Goal: Navigation & Orientation: Understand site structure

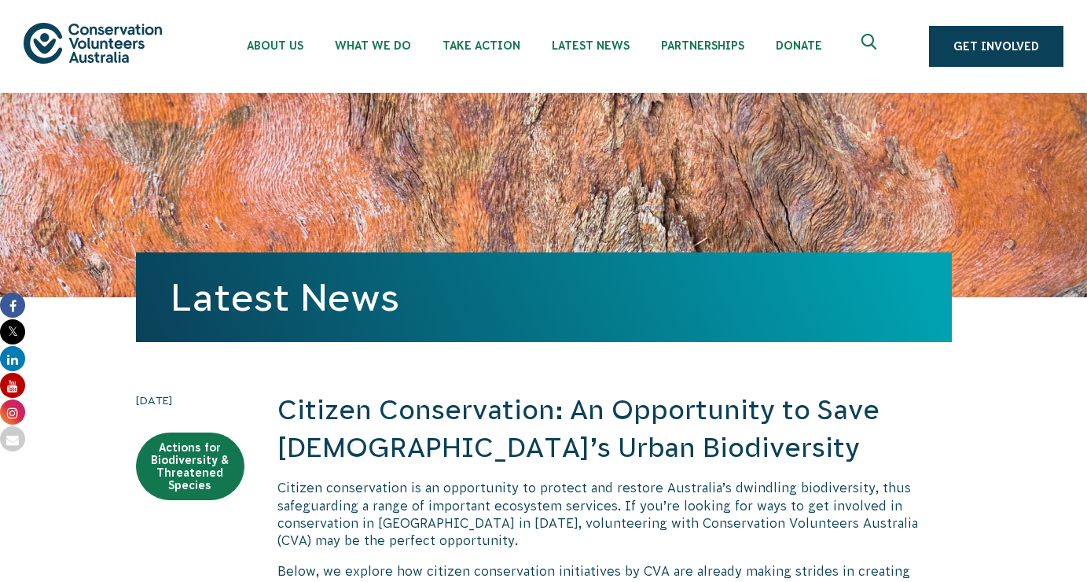
scroll to position [1933, 0]
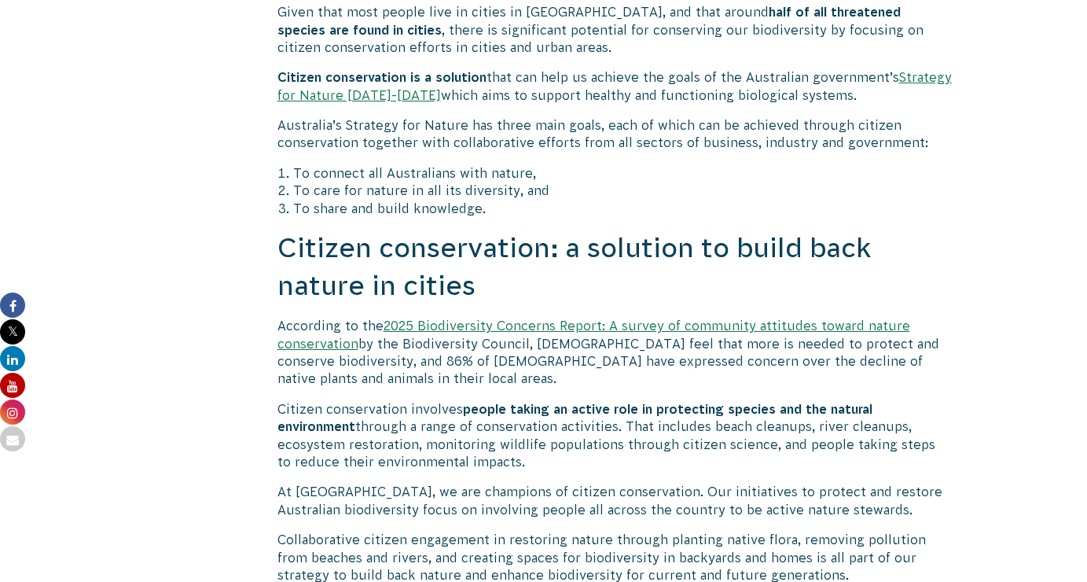
click at [14, 391] on icon at bounding box center [12, 385] width 25 height 25
click at [16, 331] on icon at bounding box center [12, 331] width 25 height 25
click at [19, 306] on icon at bounding box center [12, 304] width 25 height 25
click at [17, 418] on icon at bounding box center [12, 411] width 25 height 25
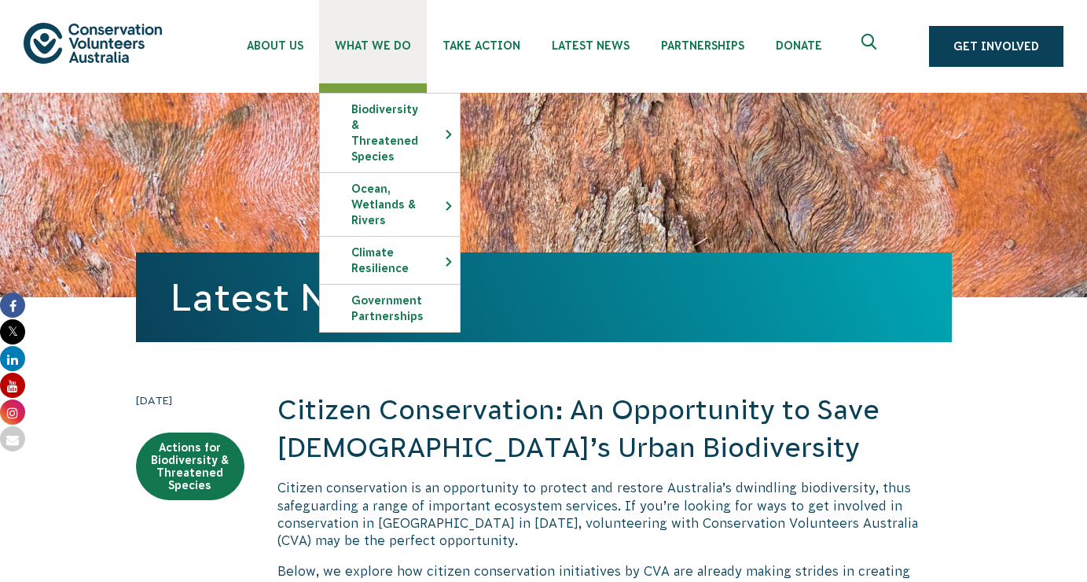
scroll to position [0, 0]
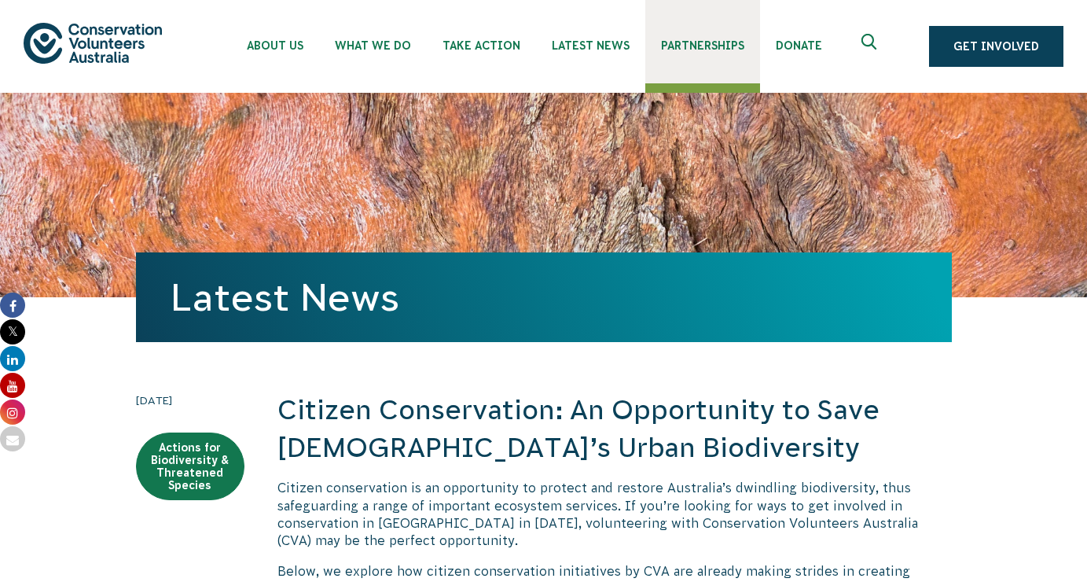
click at [685, 50] on span "Partnerships" at bounding box center [702, 45] width 83 height 13
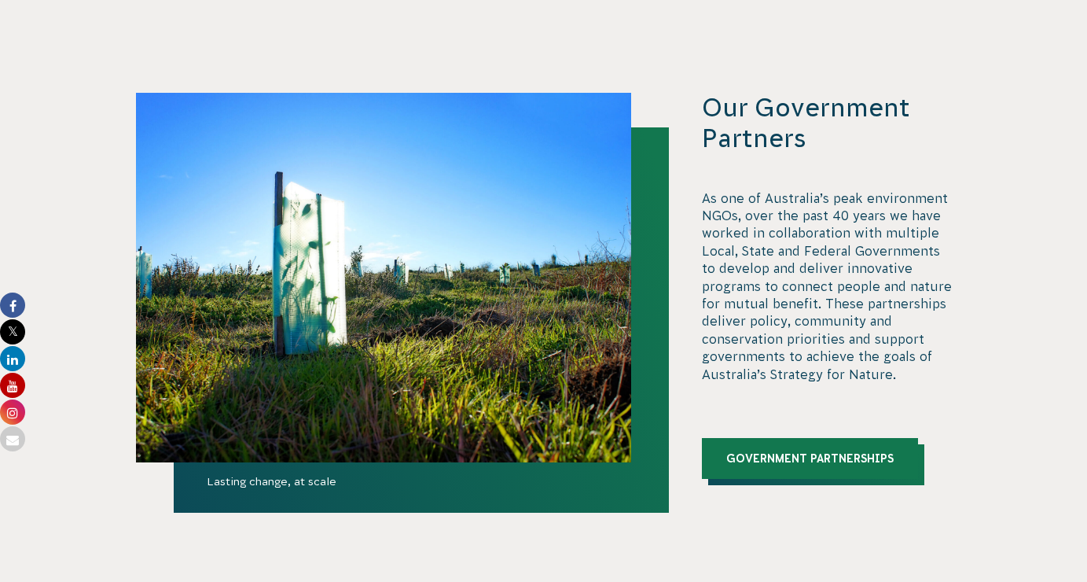
scroll to position [3277, 0]
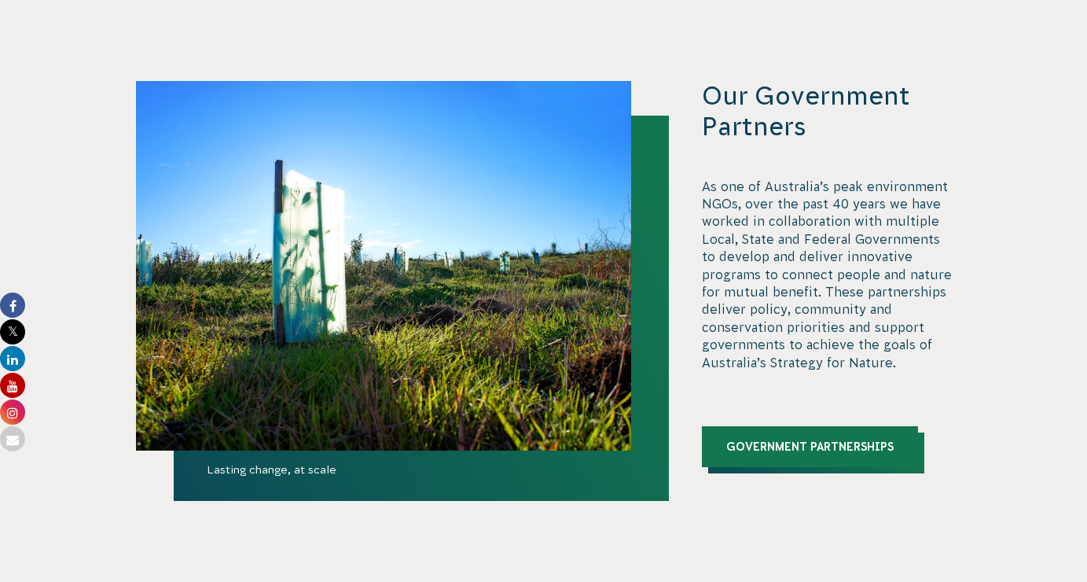
click at [784, 426] on link "Government Partnerships" at bounding box center [810, 446] width 216 height 41
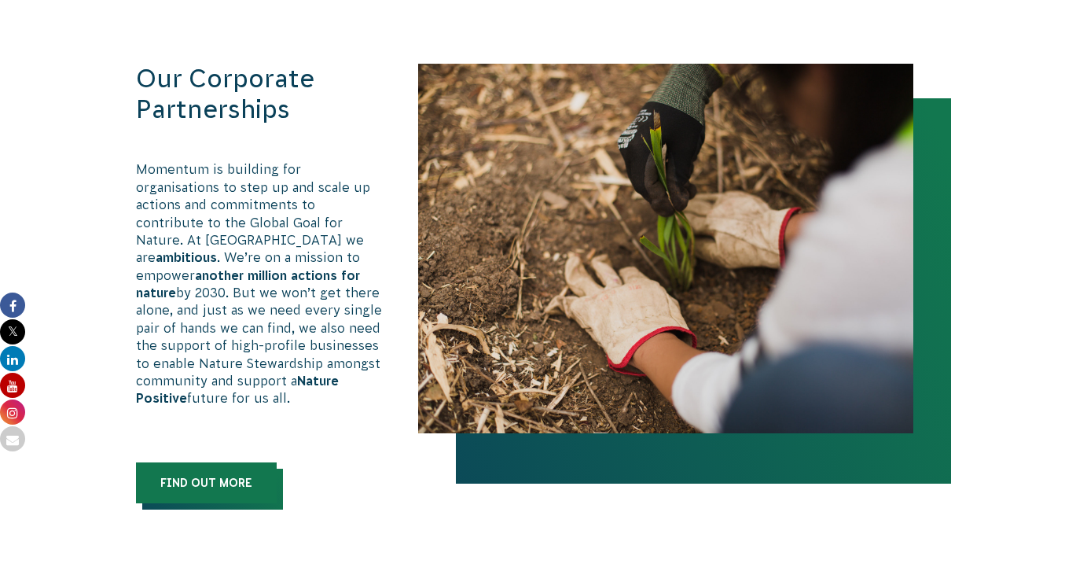
scroll to position [899, 0]
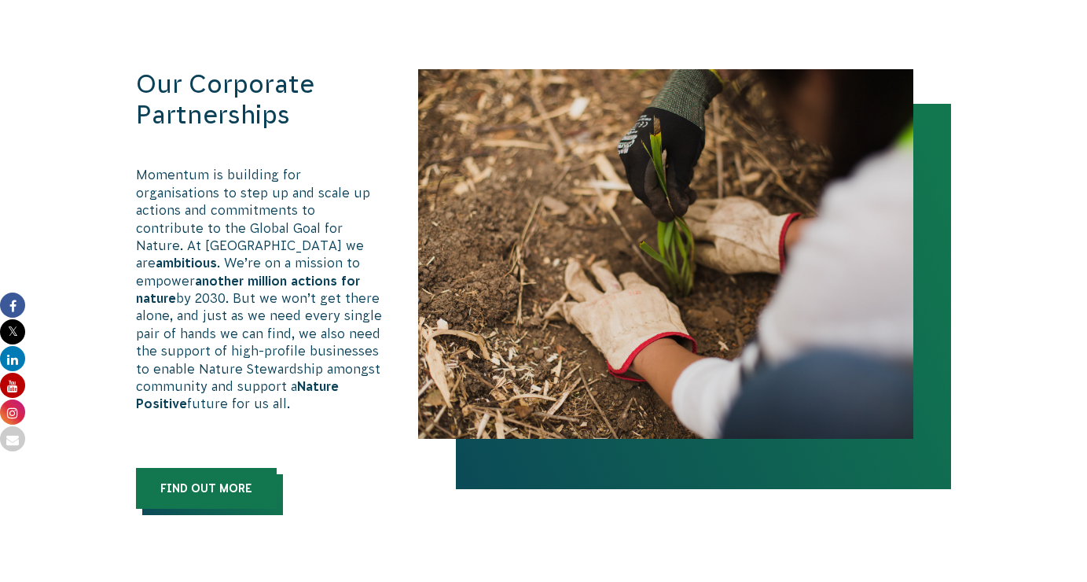
click at [213, 468] on link "Find out more" at bounding box center [206, 488] width 141 height 41
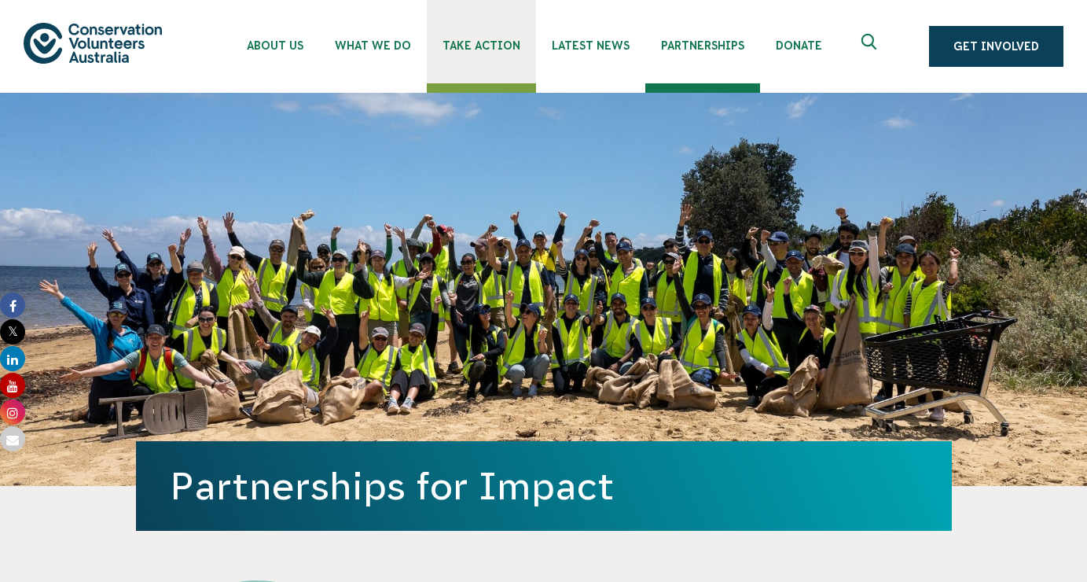
scroll to position [0, 0]
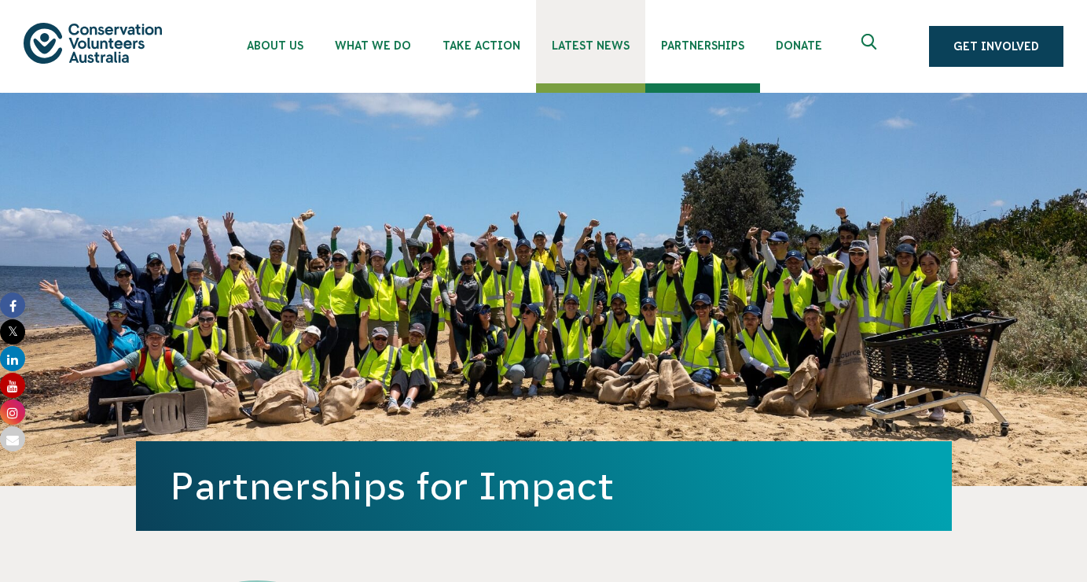
click at [563, 50] on span "Latest News" at bounding box center [591, 45] width 78 height 13
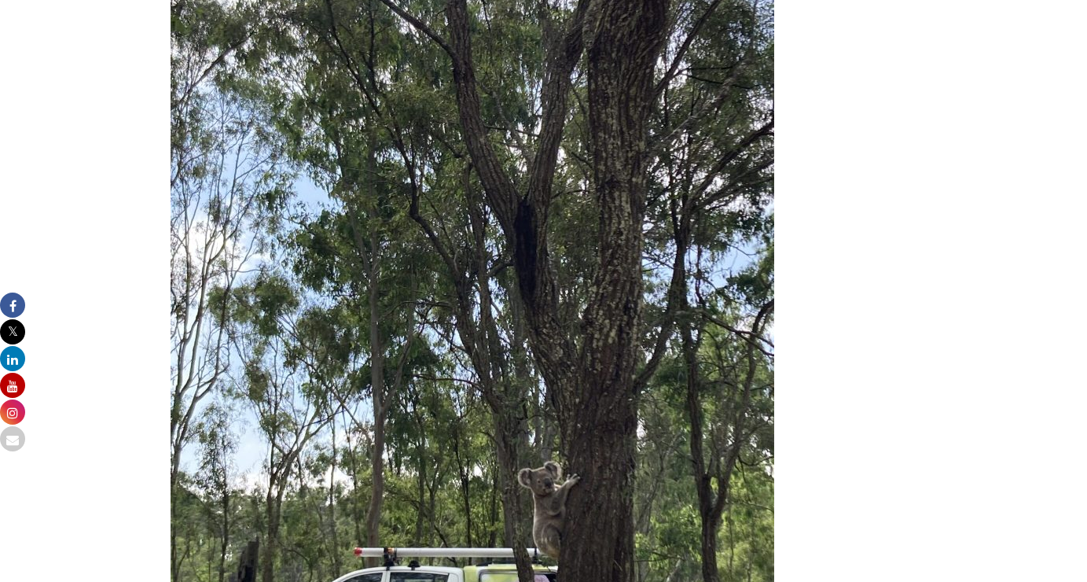
scroll to position [3232, 0]
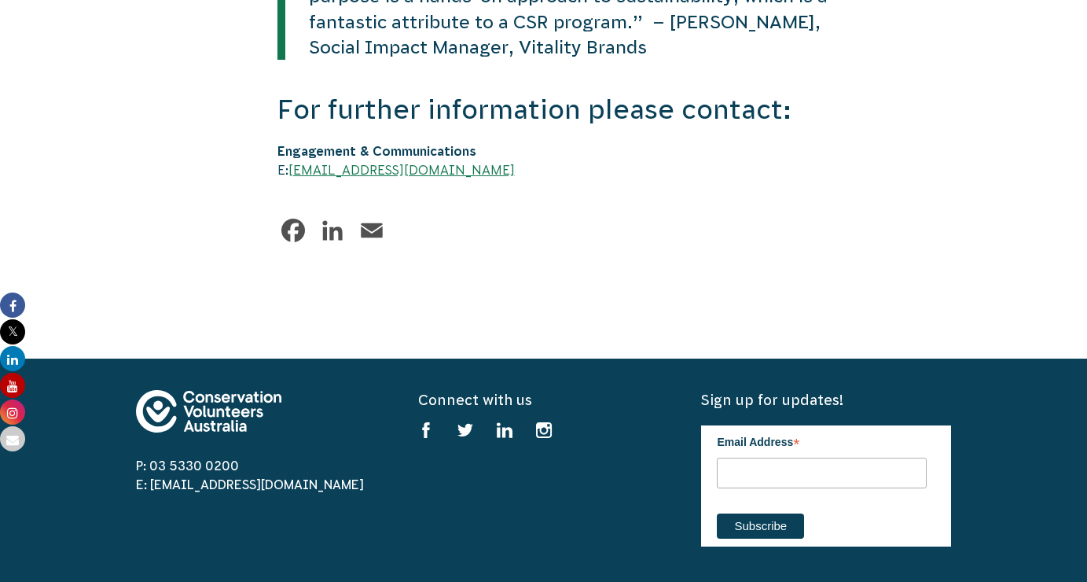
scroll to position [4021, 0]
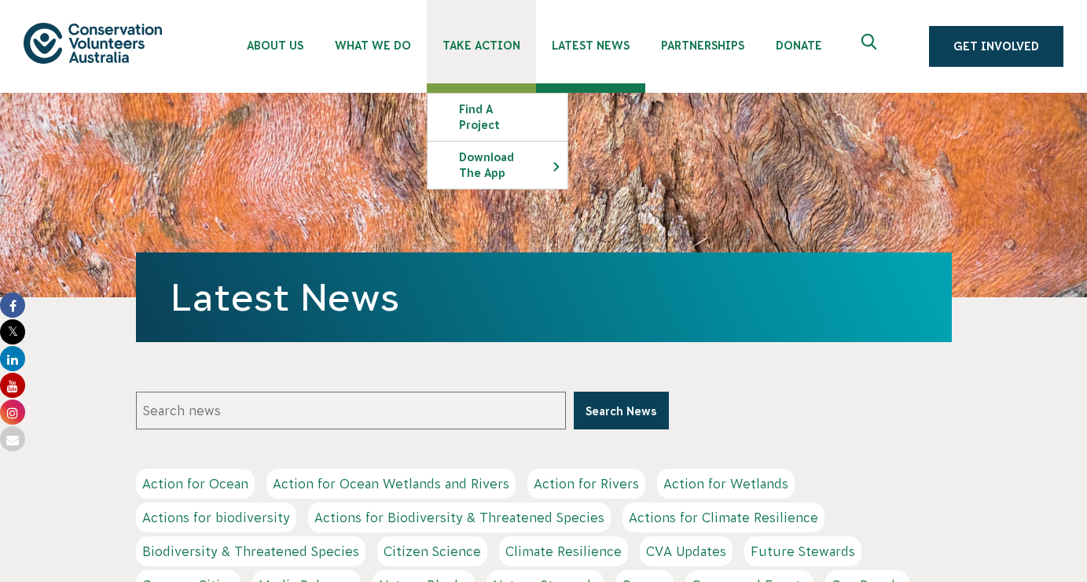
click at [483, 68] on link "Take Action" at bounding box center [481, 41] width 109 height 83
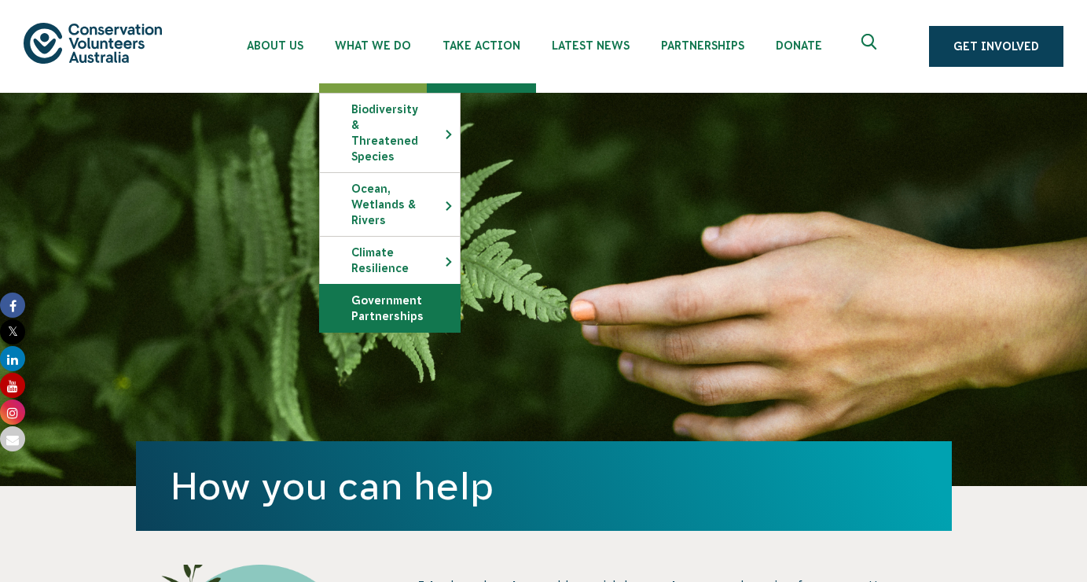
click at [381, 296] on link "Government Partnerships" at bounding box center [390, 307] width 140 height 47
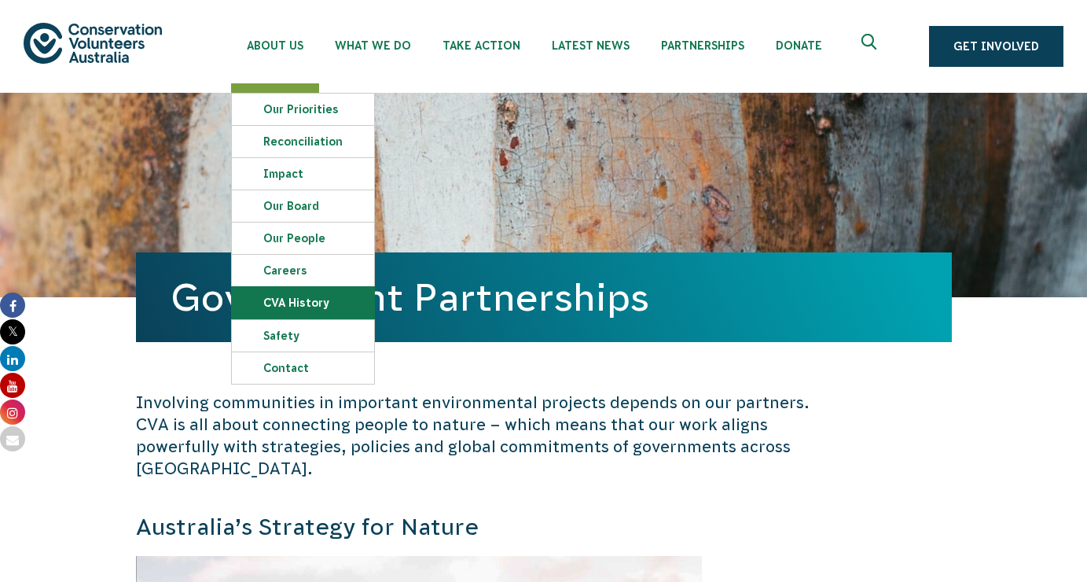
click at [289, 299] on link "CVA history" at bounding box center [303, 302] width 142 height 31
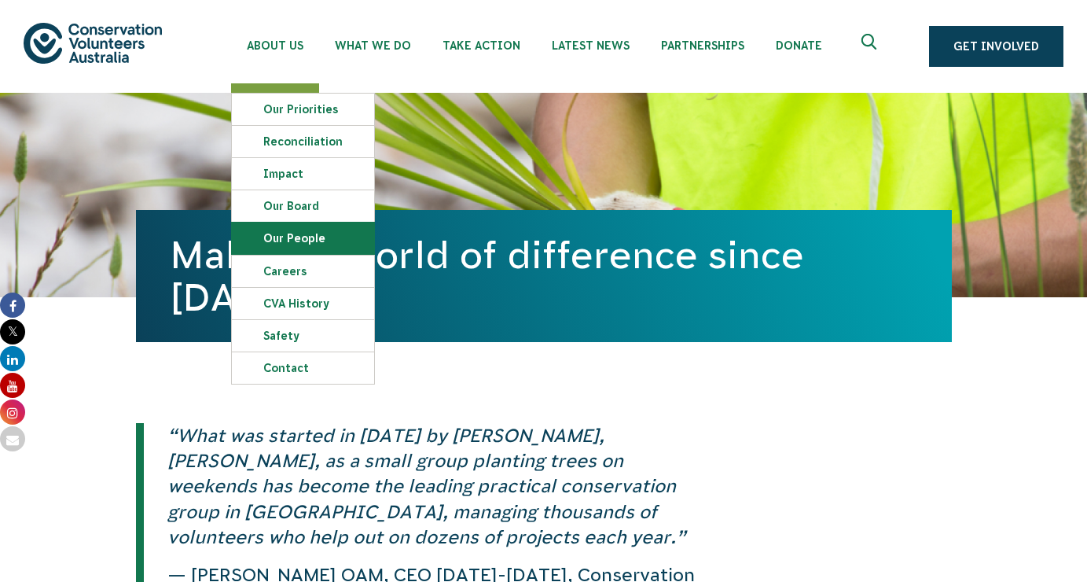
click at [299, 241] on link "Our People" at bounding box center [303, 237] width 142 height 31
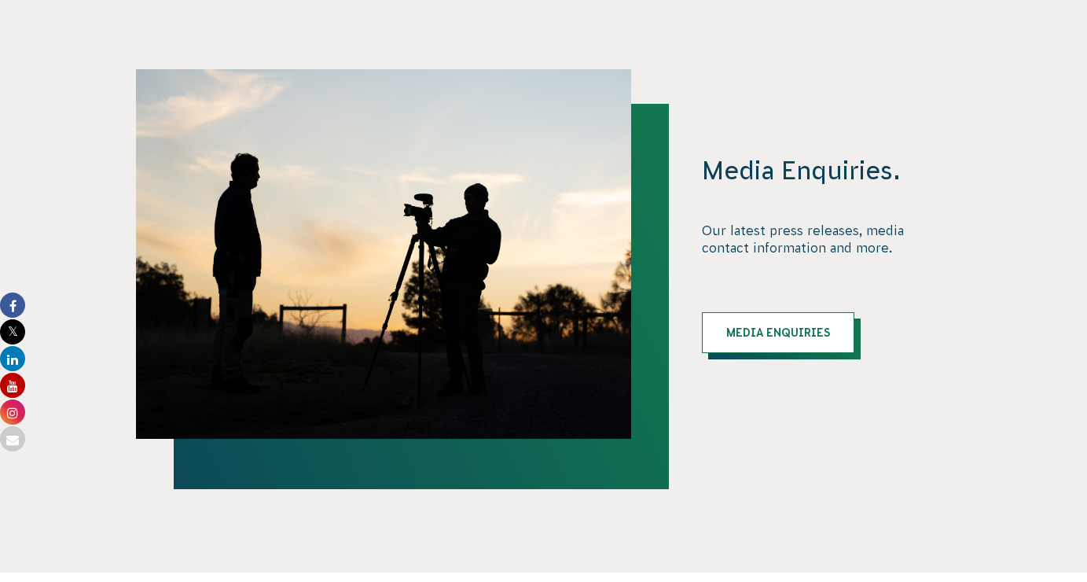
scroll to position [1467, 0]
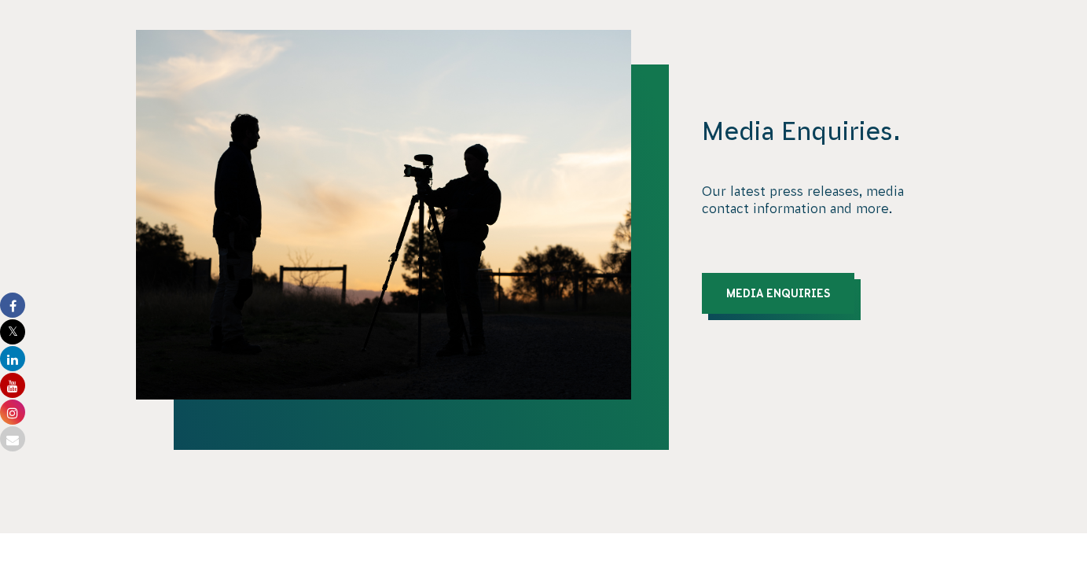
click at [737, 277] on link "Media Enquiries" at bounding box center [778, 293] width 152 height 41
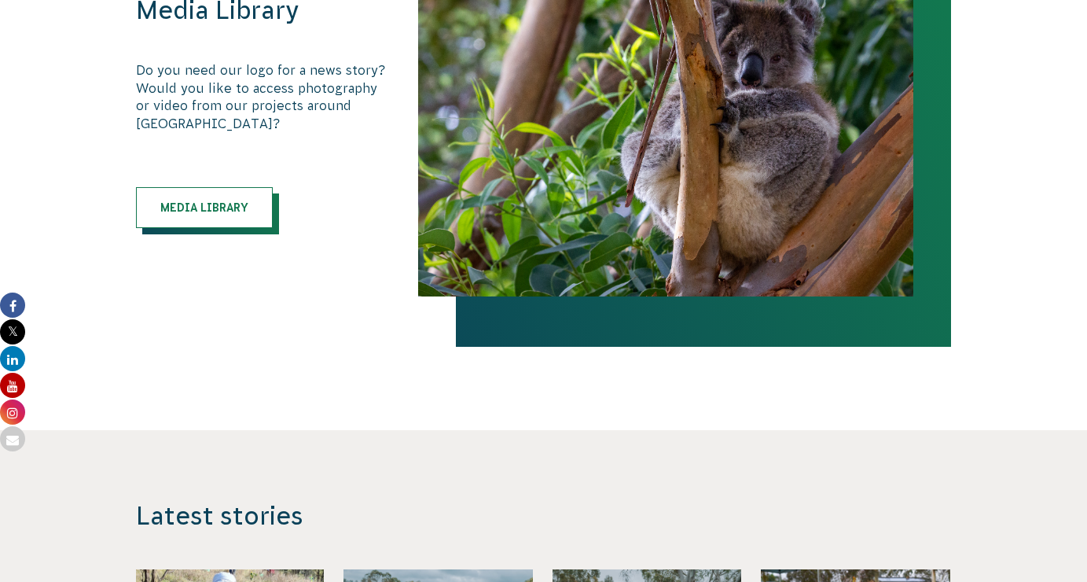
scroll to position [2281, 0]
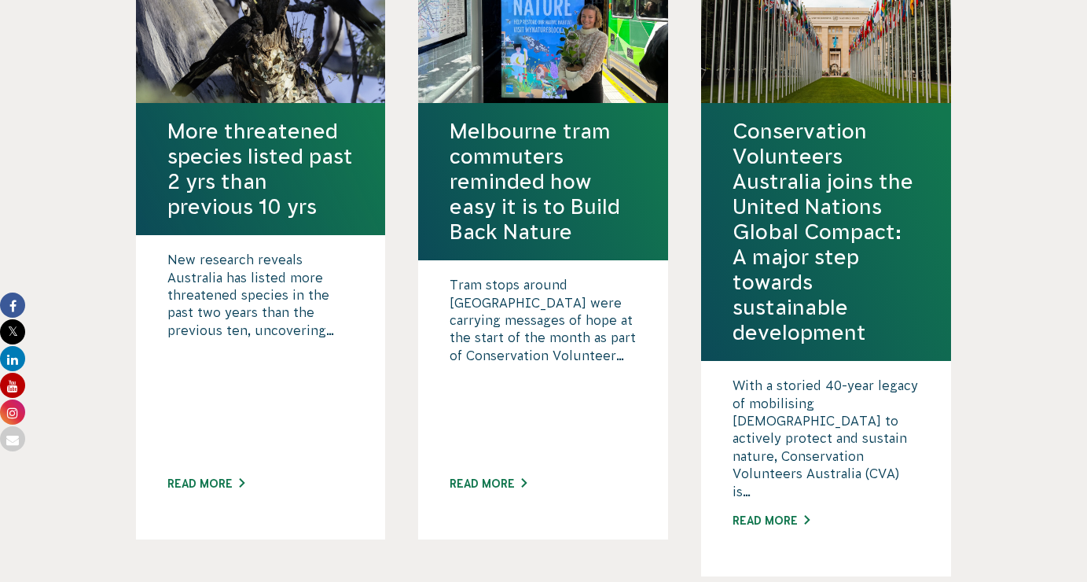
scroll to position [1110, 0]
